Goal: Find specific page/section: Find specific page/section

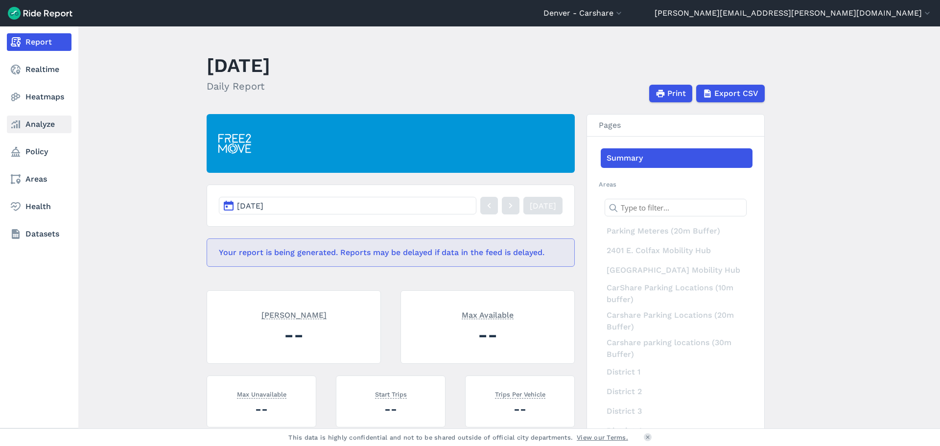
click at [35, 128] on link "Analyze" at bounding box center [39, 125] width 65 height 18
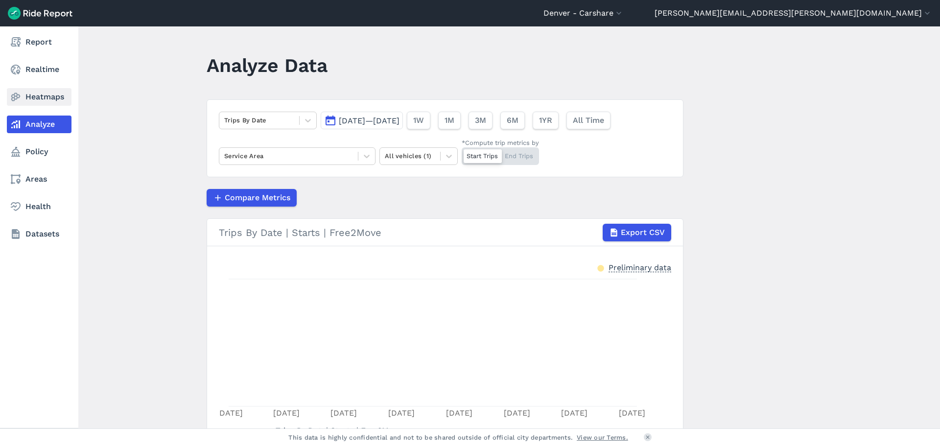
click at [18, 97] on use at bounding box center [15, 97] width 9 height 8
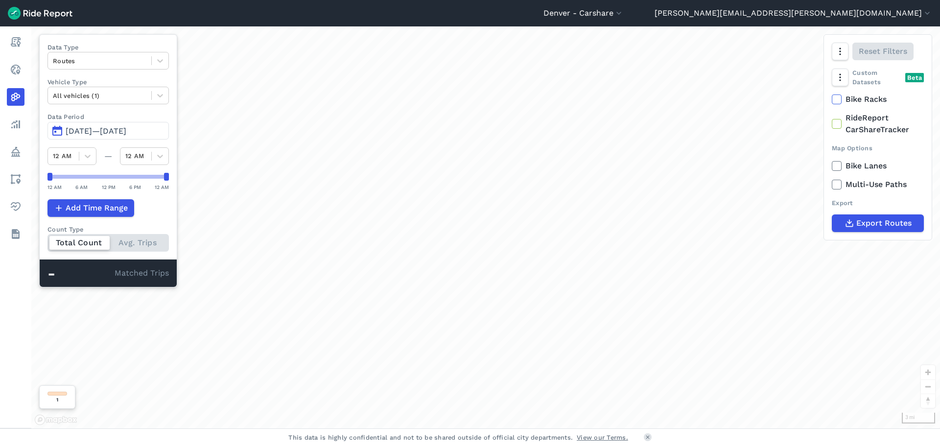
click at [95, 130] on span "[DATE]—[DATE]" at bounding box center [96, 130] width 61 height 9
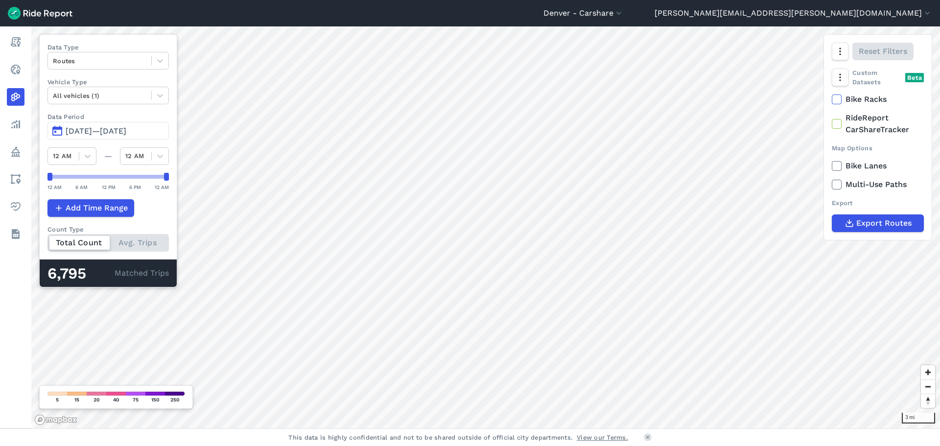
click at [126, 131] on span "[DATE]—[DATE]" at bounding box center [96, 130] width 61 height 9
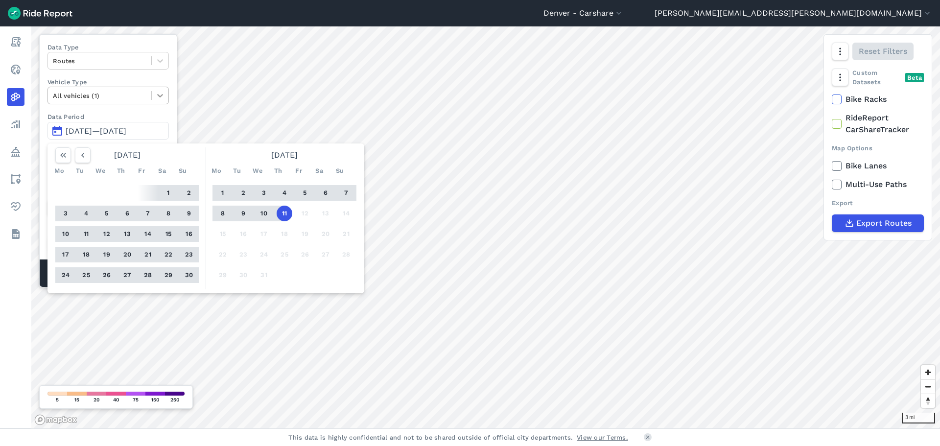
click at [161, 92] on icon at bounding box center [160, 96] width 10 height 10
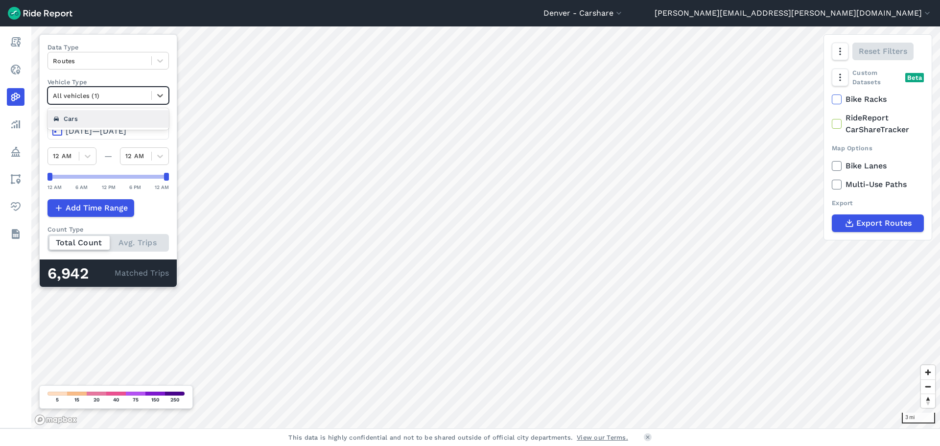
click at [141, 96] on div at bounding box center [100, 95] width 94 height 11
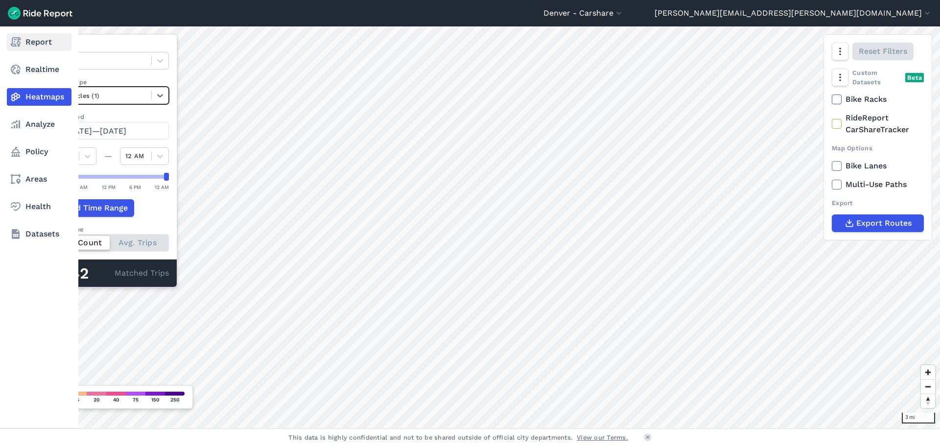
click at [32, 46] on link "Report" at bounding box center [39, 42] width 65 height 18
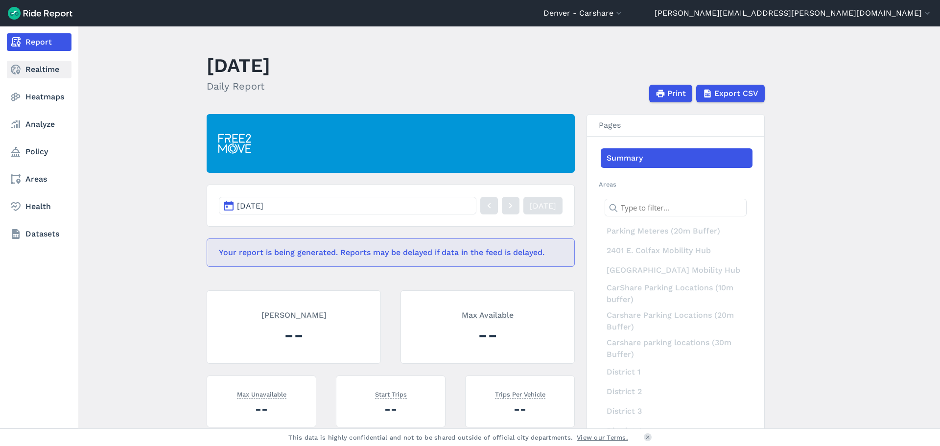
click at [31, 65] on link "Realtime" at bounding box center [39, 70] width 65 height 18
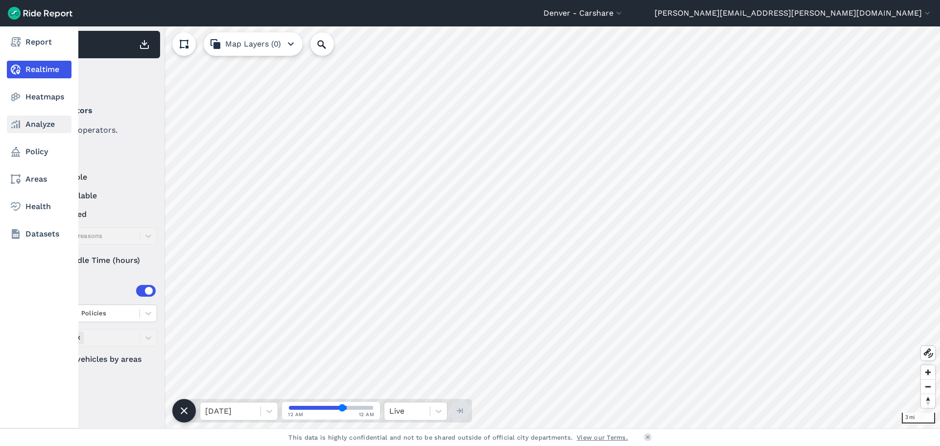
click at [24, 123] on link "Analyze" at bounding box center [39, 125] width 65 height 18
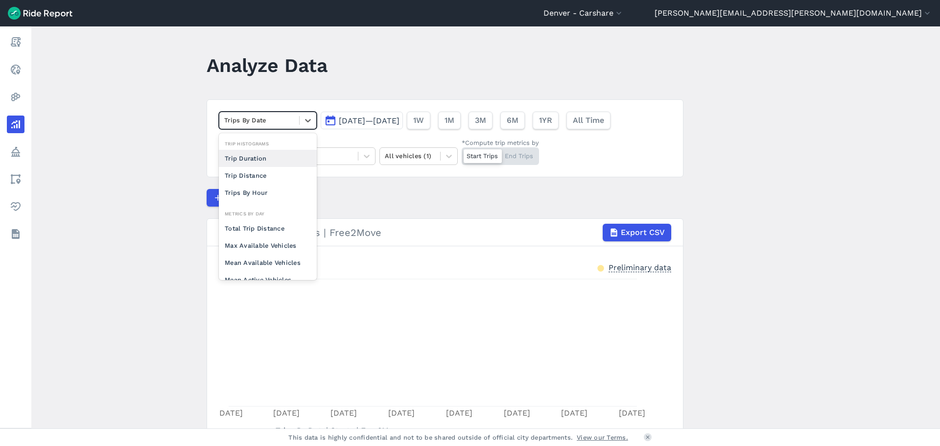
click at [288, 120] on div at bounding box center [259, 120] width 70 height 11
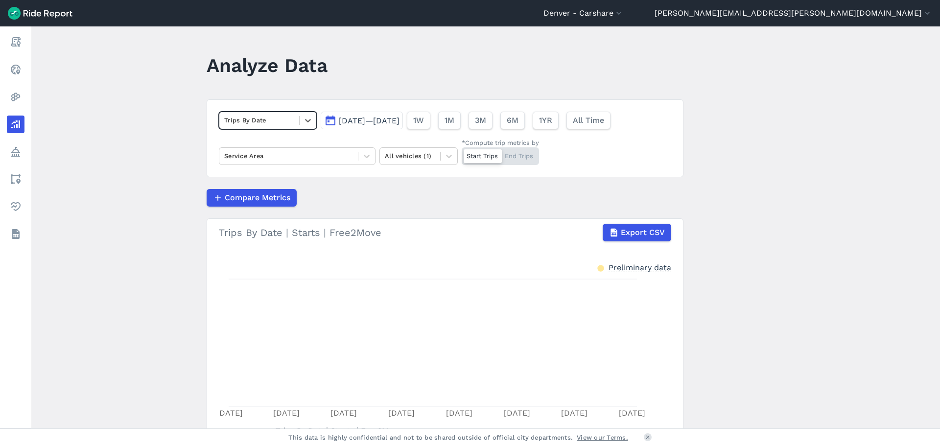
click at [291, 120] on div at bounding box center [259, 120] width 70 height 11
click at [317, 158] on div at bounding box center [288, 155] width 129 height 11
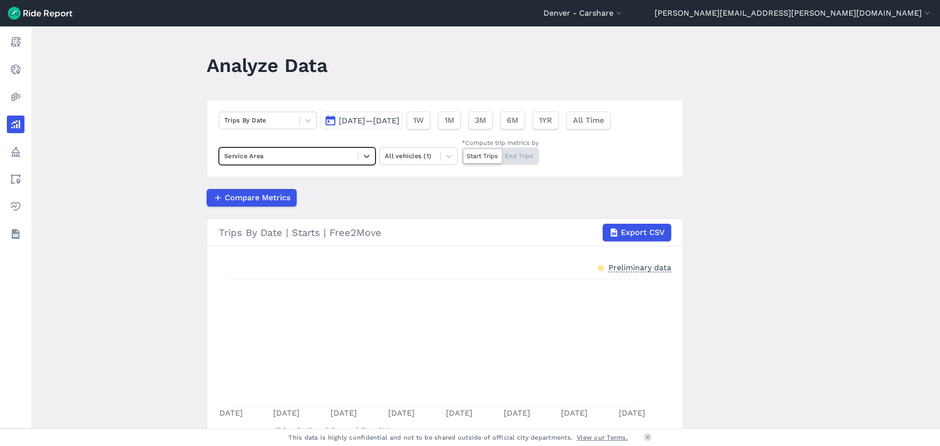
click at [319, 159] on div at bounding box center [288, 155] width 129 height 11
click at [420, 160] on div at bounding box center [410, 155] width 50 height 11
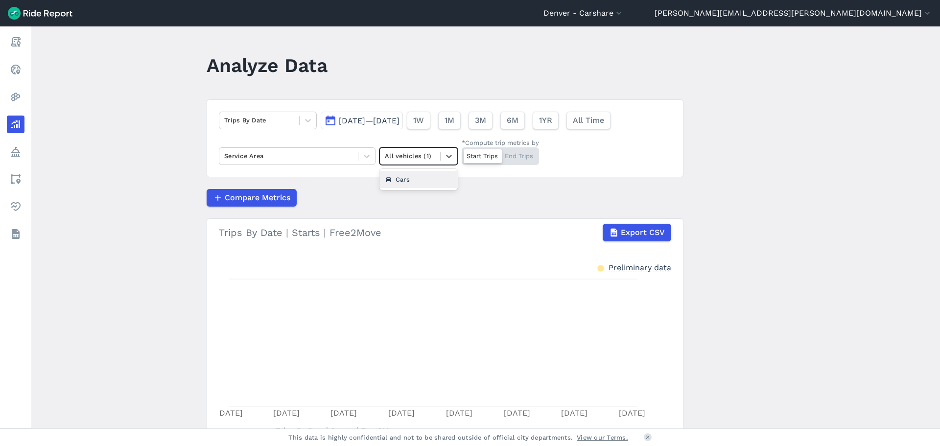
click at [420, 160] on div at bounding box center [410, 155] width 50 height 11
click at [764, 5] on header "Denver - [GEOGRAPHIC_DATA] [GEOGRAPHIC_DATA] - [GEOGRAPHIC_DATA] [GEOGRAPHIC_DA…" at bounding box center [470, 13] width 940 height 26
click at [624, 11] on button "Denver - Carshare" at bounding box center [584, 13] width 80 height 12
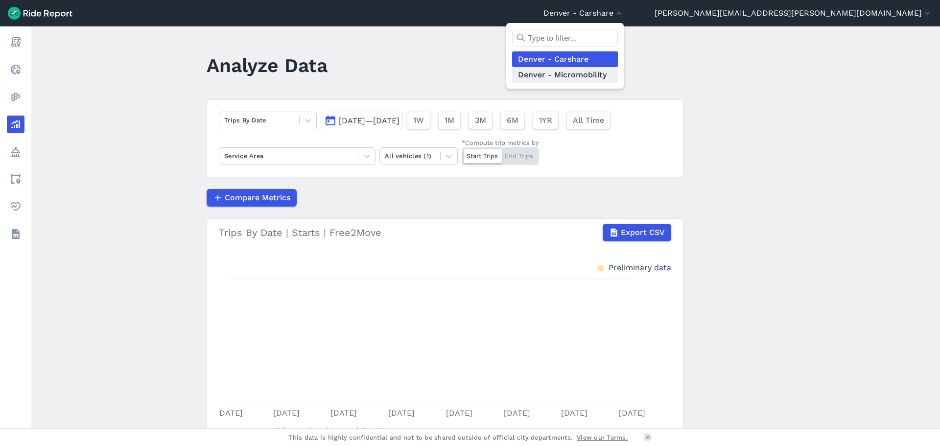
click at [618, 73] on link "Denver - Micromobility" at bounding box center [565, 75] width 106 height 16
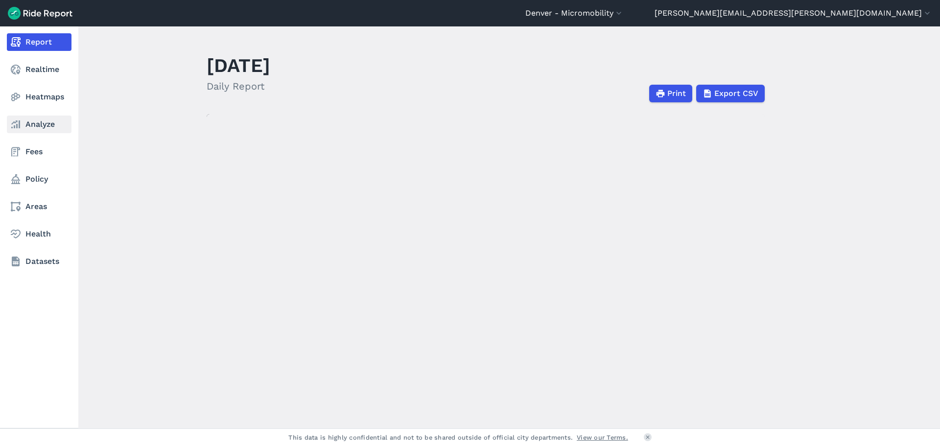
click at [7, 123] on link "Analyze" at bounding box center [39, 125] width 65 height 18
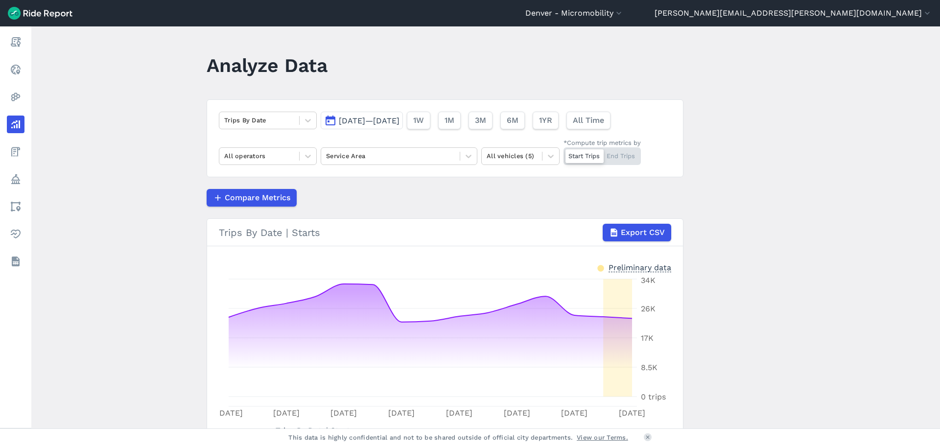
click at [771, 137] on main "Analyze Data Trips By Date [DATE]—[DATE] 1W 1M 3M 6M 1YR All Time All operators…" at bounding box center [485, 227] width 909 height 402
